Goal: Task Accomplishment & Management: Use online tool/utility

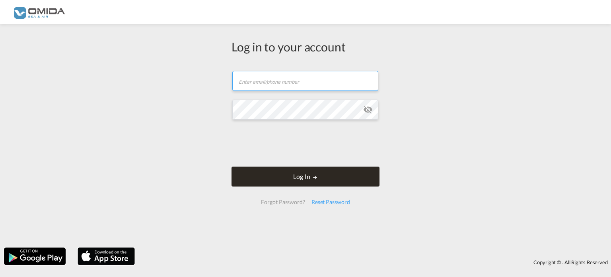
type input "[EMAIL_ADDRESS][DOMAIN_NAME]"
click at [291, 180] on button "Log In" at bounding box center [306, 176] width 148 height 20
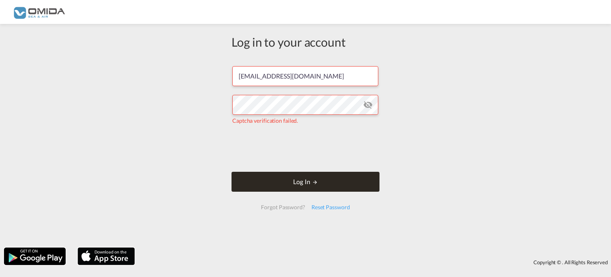
click at [319, 176] on button "Log In" at bounding box center [306, 181] width 148 height 20
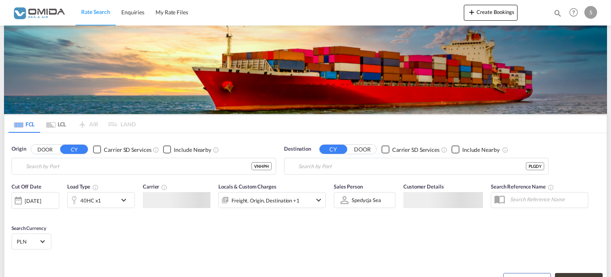
type input "Haiphong, VNHPH"
type input "[GEOGRAPHIC_DATA], PLGDY"
